Goal: Task Accomplishment & Management: Use online tool/utility

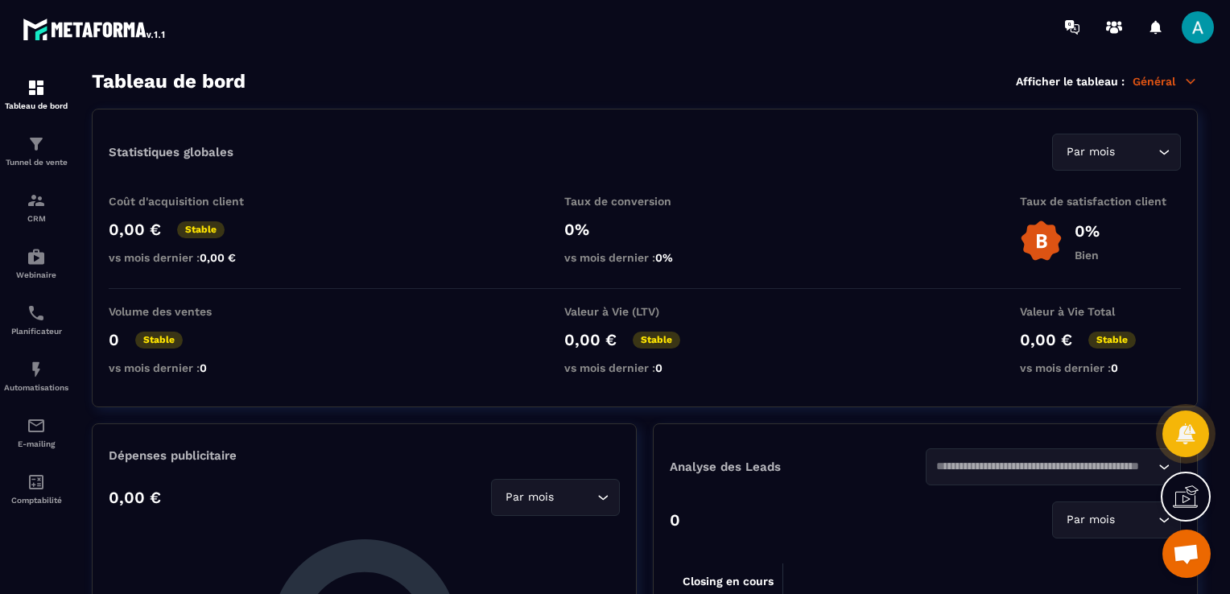
click at [800, 593] on html "Tableau de bord Tunnel de vente CRM Webinaire Planificateur Automatisations E-m…" at bounding box center [615, 297] width 1230 height 594
click at [35, 311] on img at bounding box center [36, 312] width 19 height 19
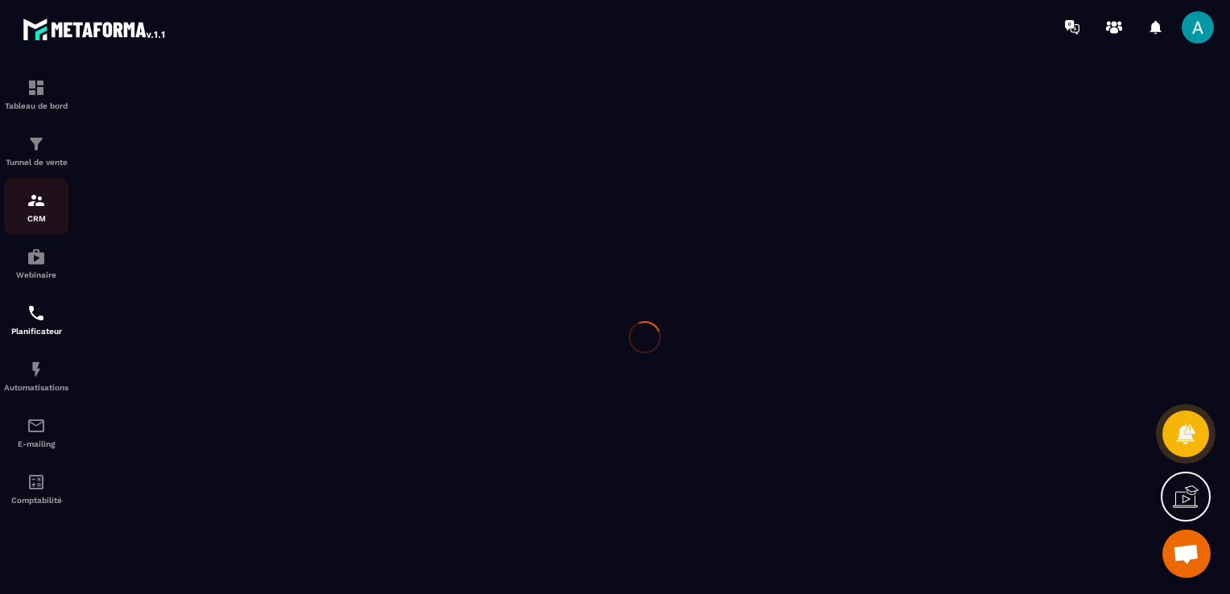
click at [39, 204] on img at bounding box center [36, 200] width 19 height 19
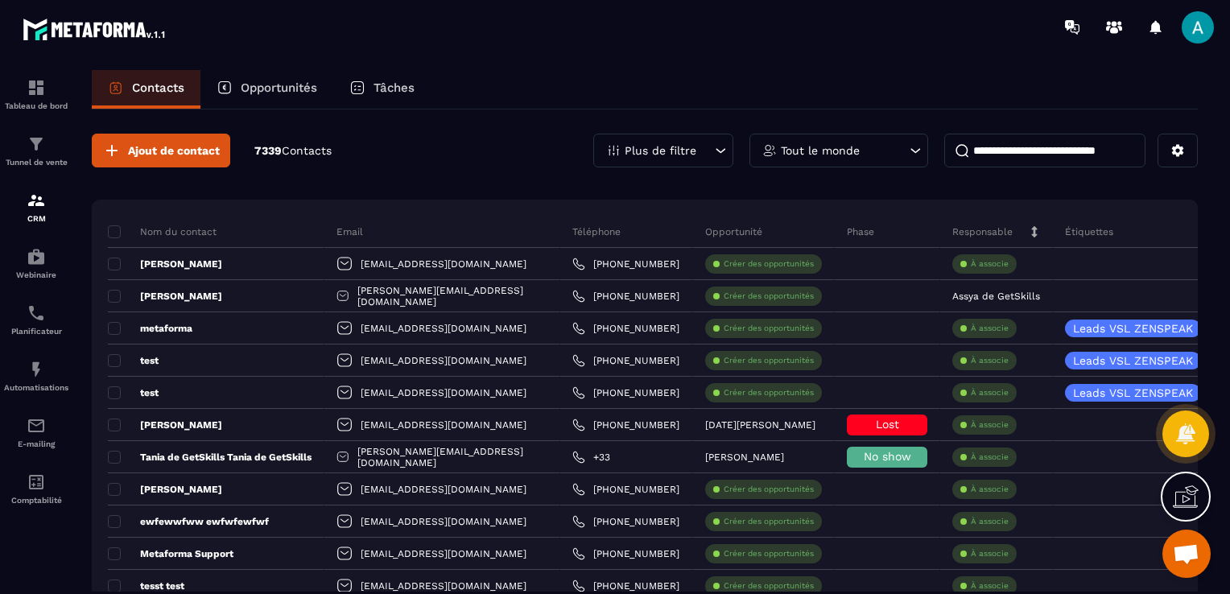
click at [272, 76] on div "Opportunités" at bounding box center [266, 89] width 133 height 39
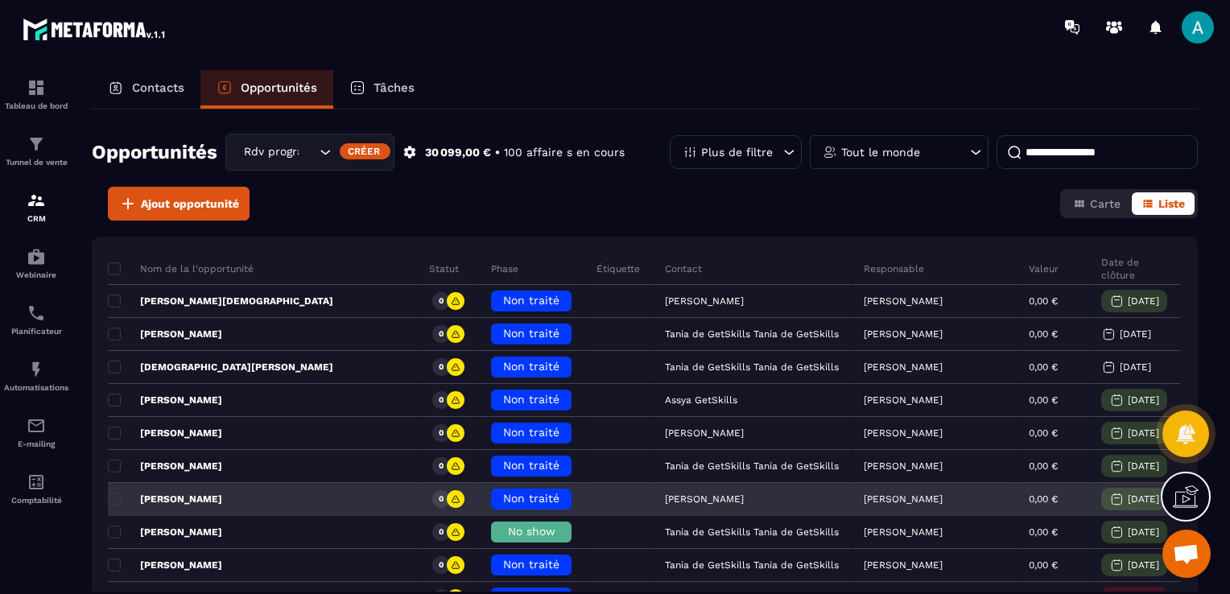
click at [503, 501] on span "Non traité" at bounding box center [531, 498] width 56 height 13
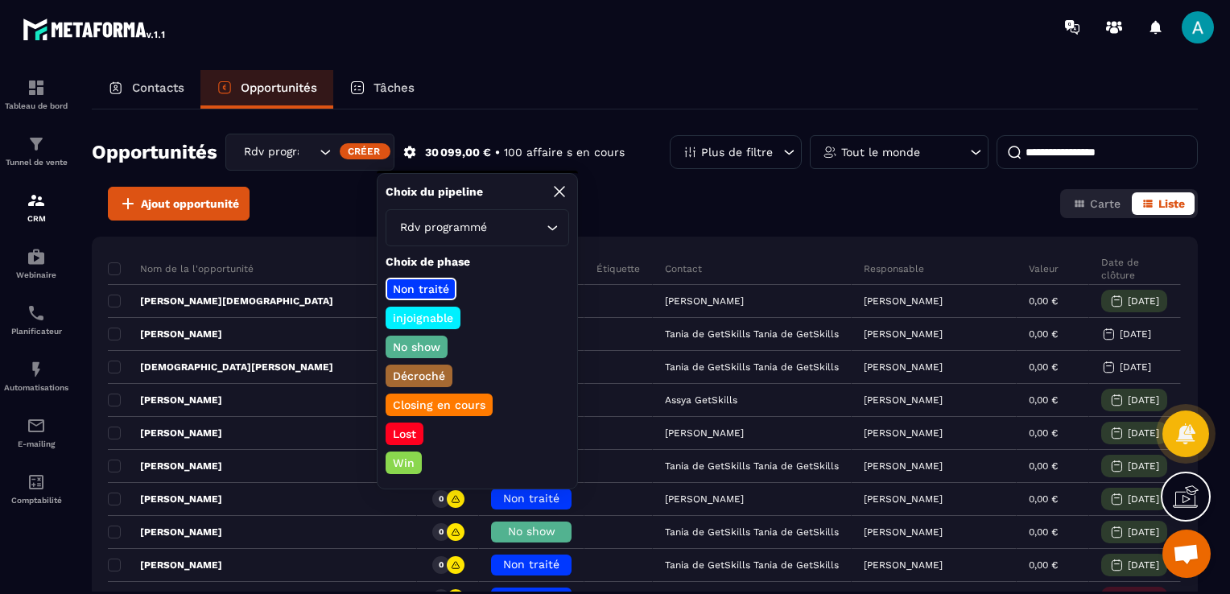
click at [425, 397] on p "Closing en cours" at bounding box center [438, 405] width 97 height 16
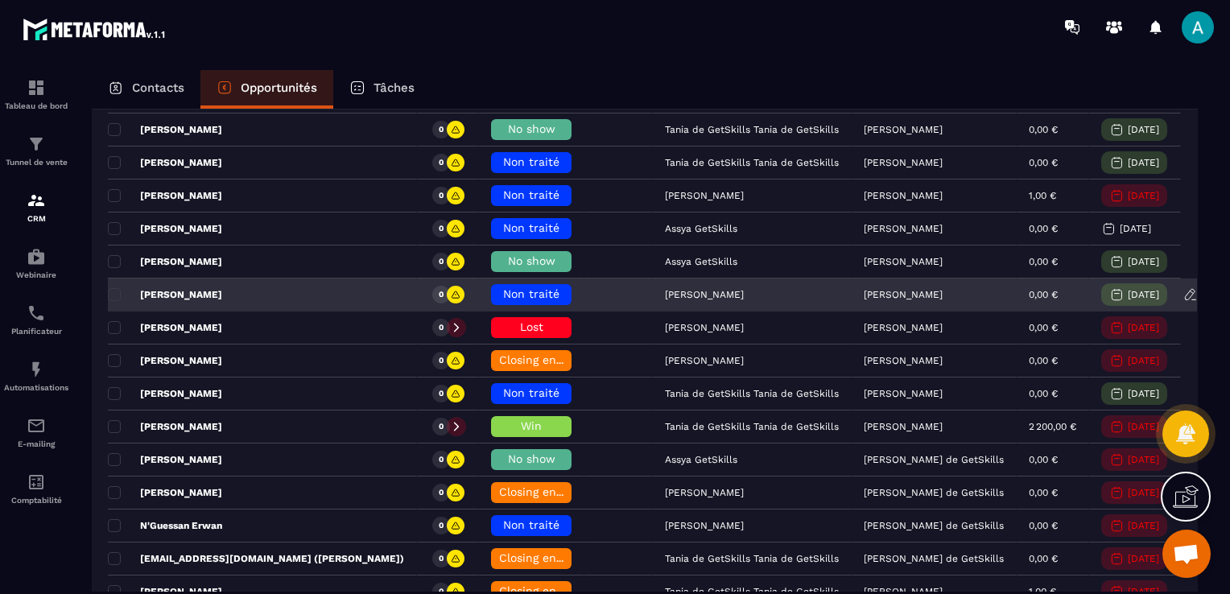
scroll to position [80, 0]
